Goal: Communication & Community: Answer question/provide support

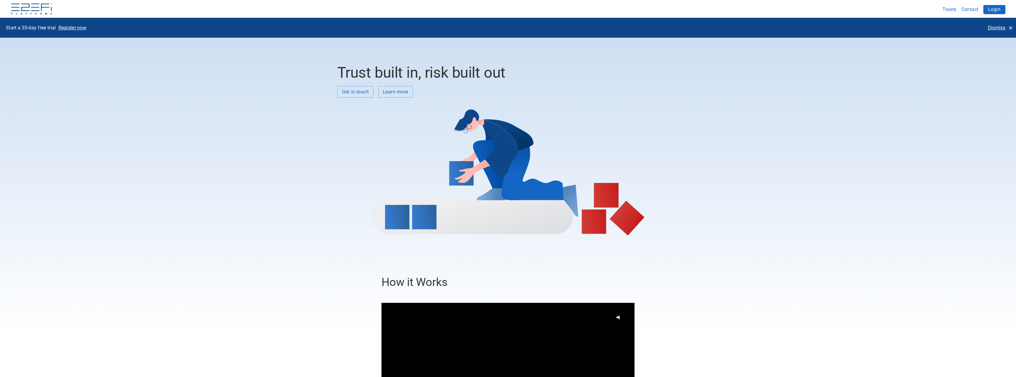
click at [1001, 29] on p "Dismiss" at bounding box center [997, 27] width 18 height 7
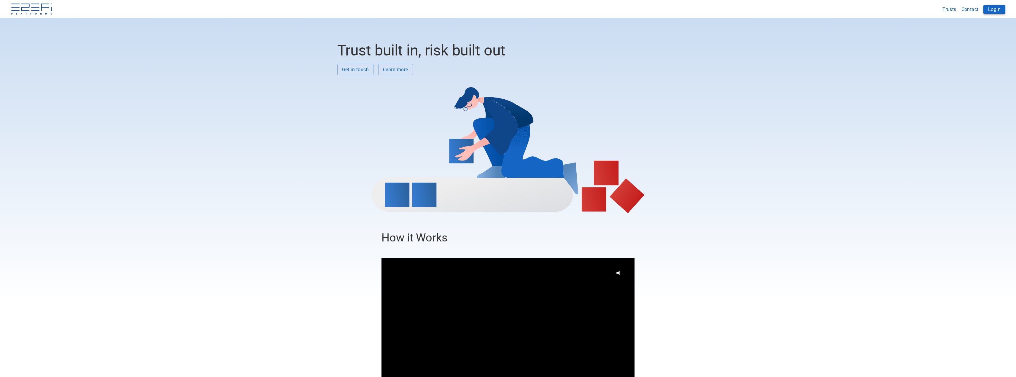
click at [993, 8] on button "Login" at bounding box center [995, 9] width 22 height 9
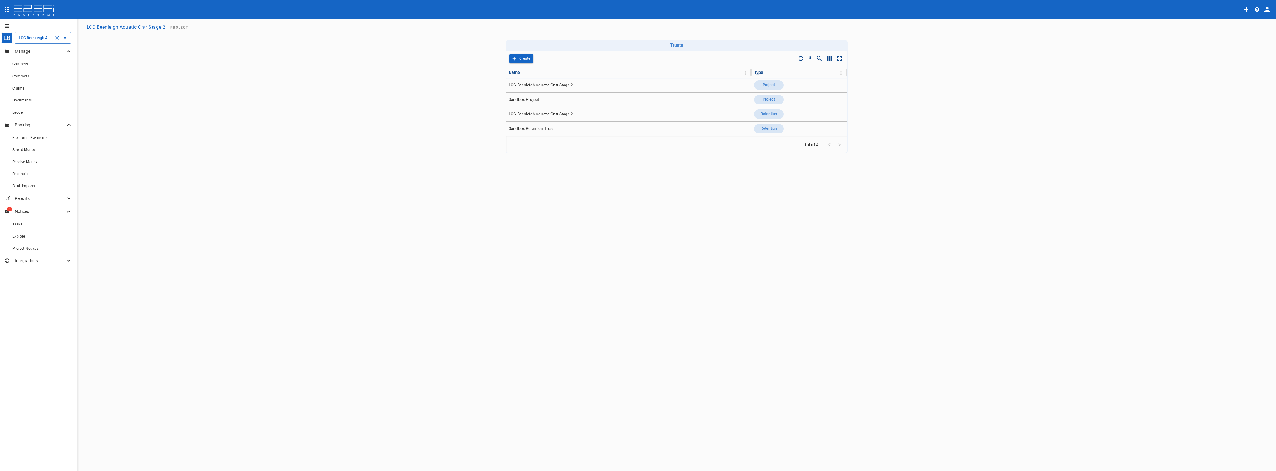
click at [27, 39] on input "LCC Beenleigh Aquatic Cntr Stage 2" at bounding box center [34, 38] width 35 height 6
click at [30, 67] on p "LCC Beenleigh A..." at bounding box center [28, 67] width 39 height 7
click at [24, 214] on p "Notices" at bounding box center [40, 212] width 50 height 6
click at [23, 211] on p "Notices" at bounding box center [40, 212] width 50 height 6
click at [28, 249] on span "Project Notices" at bounding box center [25, 249] width 26 height 4
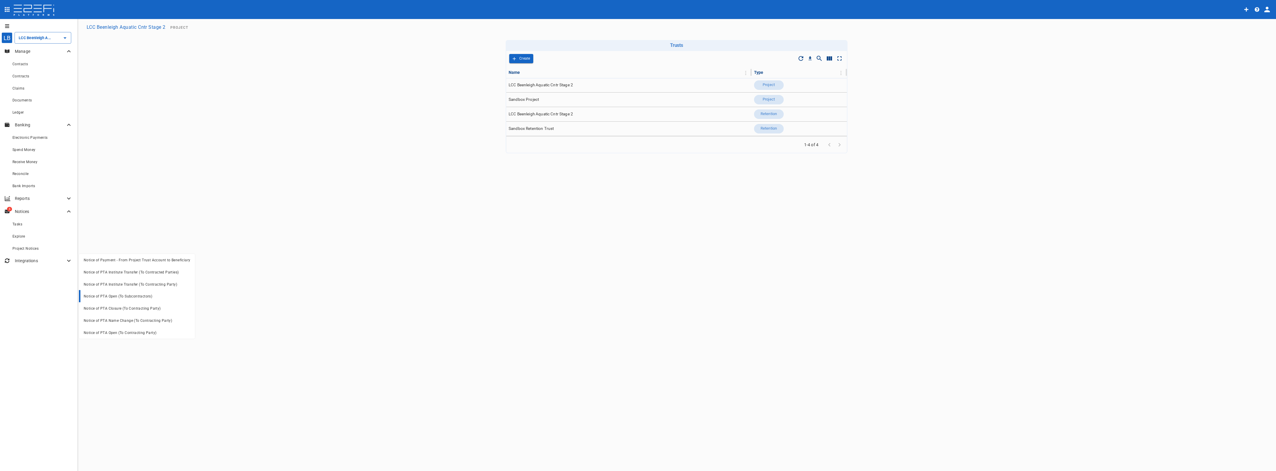
click at [131, 296] on span "Notice of PTA Open (To Subcontractors)" at bounding box center [118, 296] width 69 height 4
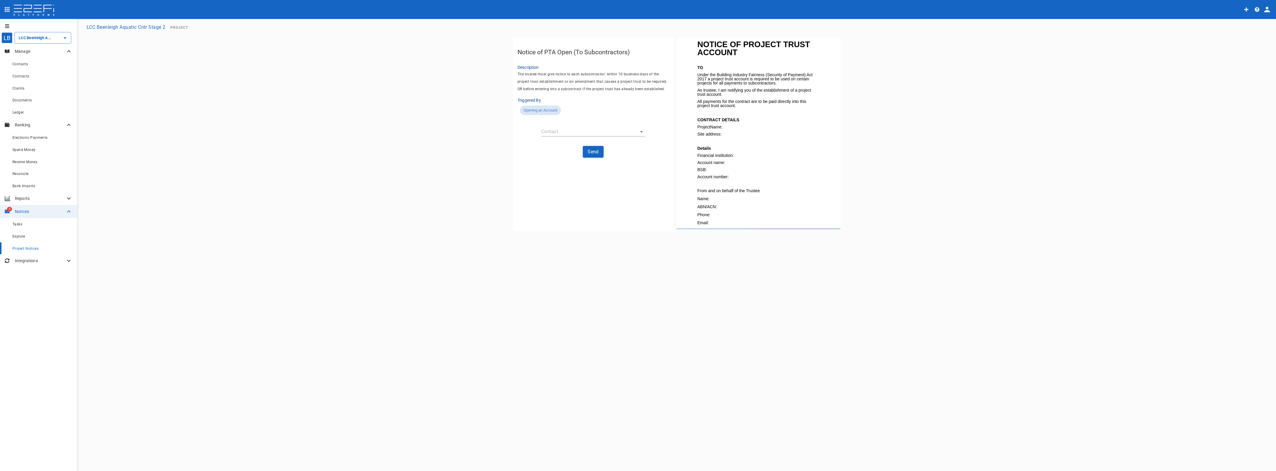
click at [570, 130] on body "LB LCC Beenleigh Aquatic Cntr Stage 2 ​ Manage Contacts Contracts Claims Docume…" at bounding box center [638, 235] width 1276 height 471
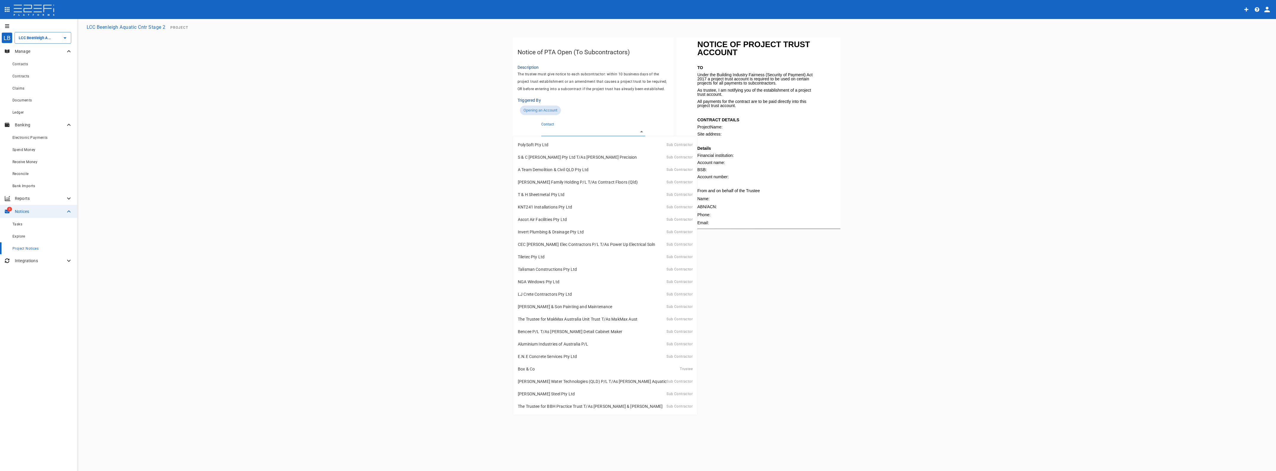
click at [548, 145] on div "PolySoft Pty Ltd Sub Contractor" at bounding box center [605, 144] width 175 height 9
type input "G77KPBG000028G45"
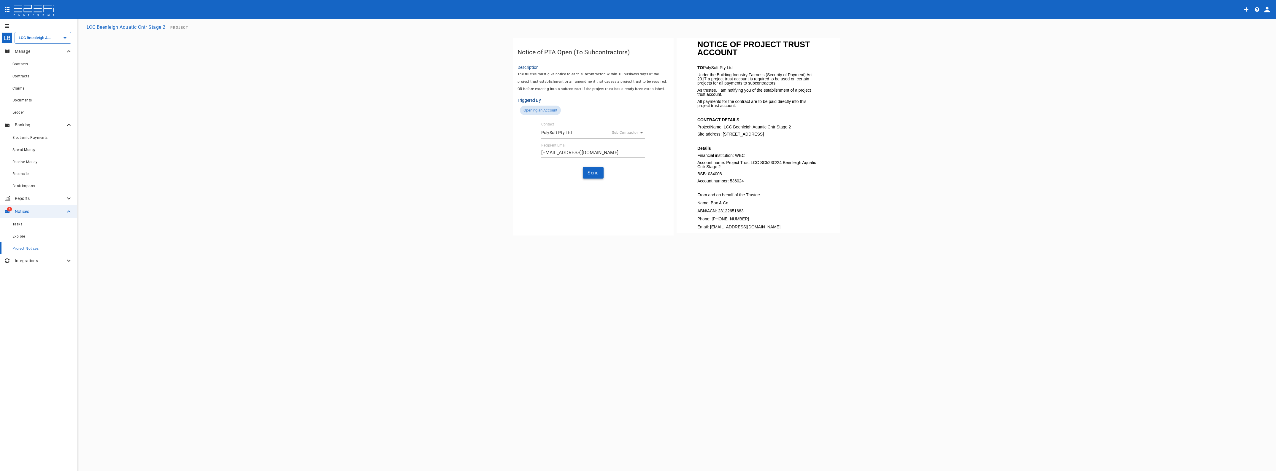
click at [591, 172] on button "Send" at bounding box center [593, 173] width 21 height 12
click at [26, 225] on div "Tasks" at bounding box center [42, 223] width 60 height 7
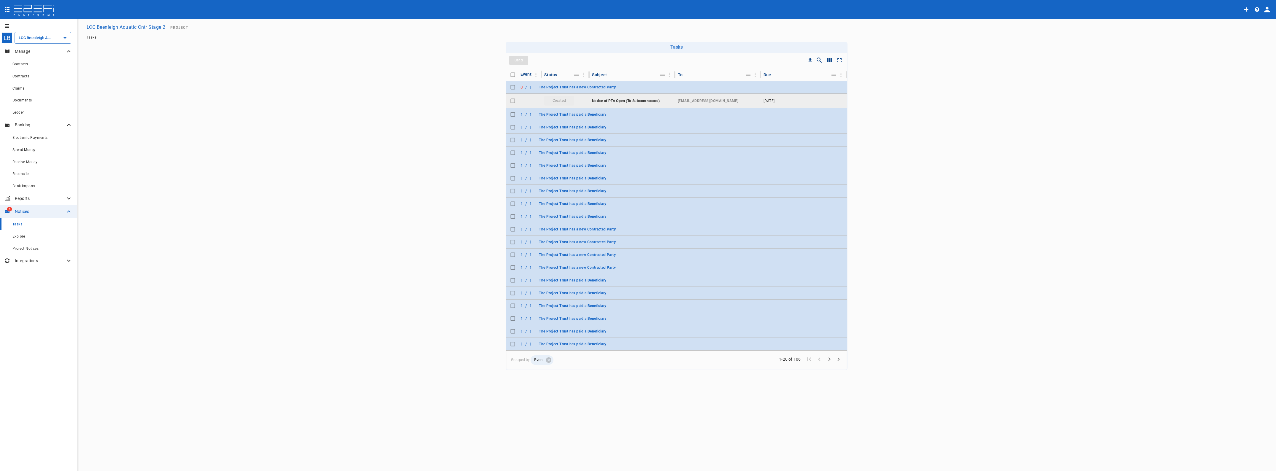
click at [515, 99] on input "Toggle select row" at bounding box center [513, 101] width 8 height 8
checkbox input "true"
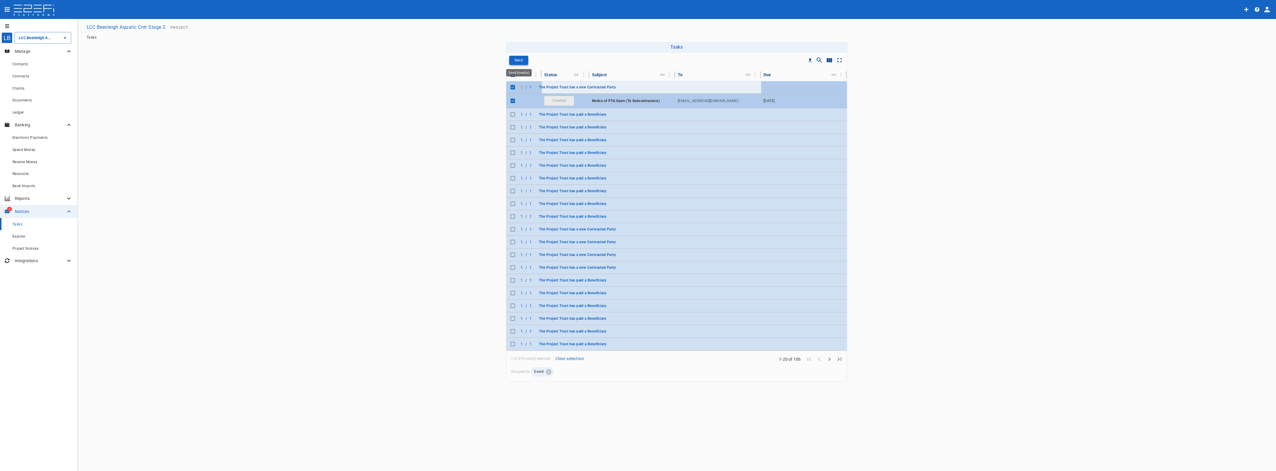
click at [520, 59] on p "Send" at bounding box center [519, 60] width 8 height 7
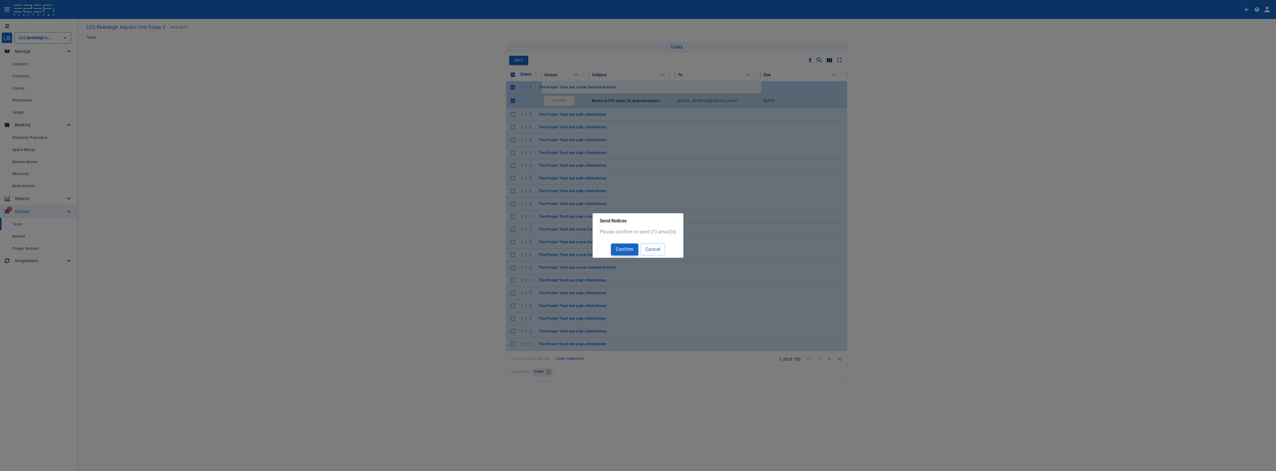
click at [627, 250] on button "Confirm" at bounding box center [624, 250] width 27 height 12
checkbox input "false"
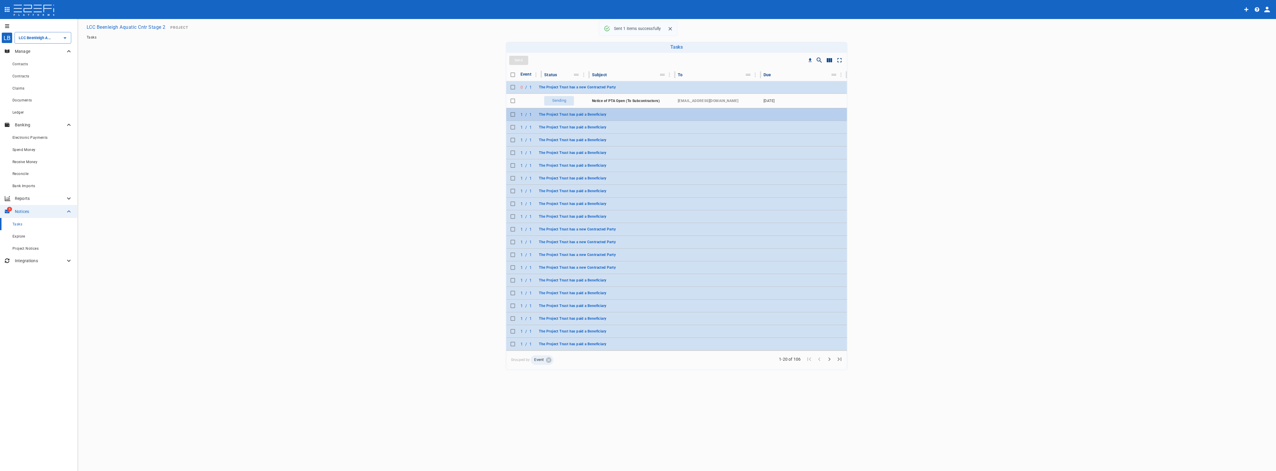
click at [564, 114] on span "The Project Trust has paid a Beneficiary" at bounding box center [572, 114] width 67 height 4
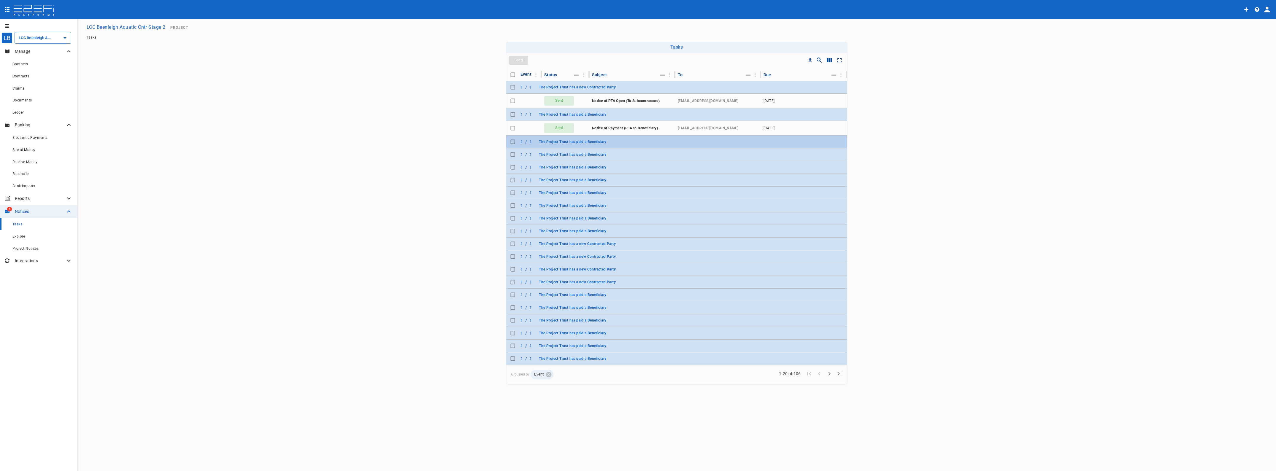
click at [631, 143] on tr "1 / 1 The Project Trust has paid a Beneficiary" at bounding box center [676, 142] width 341 height 13
